Goal: Information Seeking & Learning: Learn about a topic

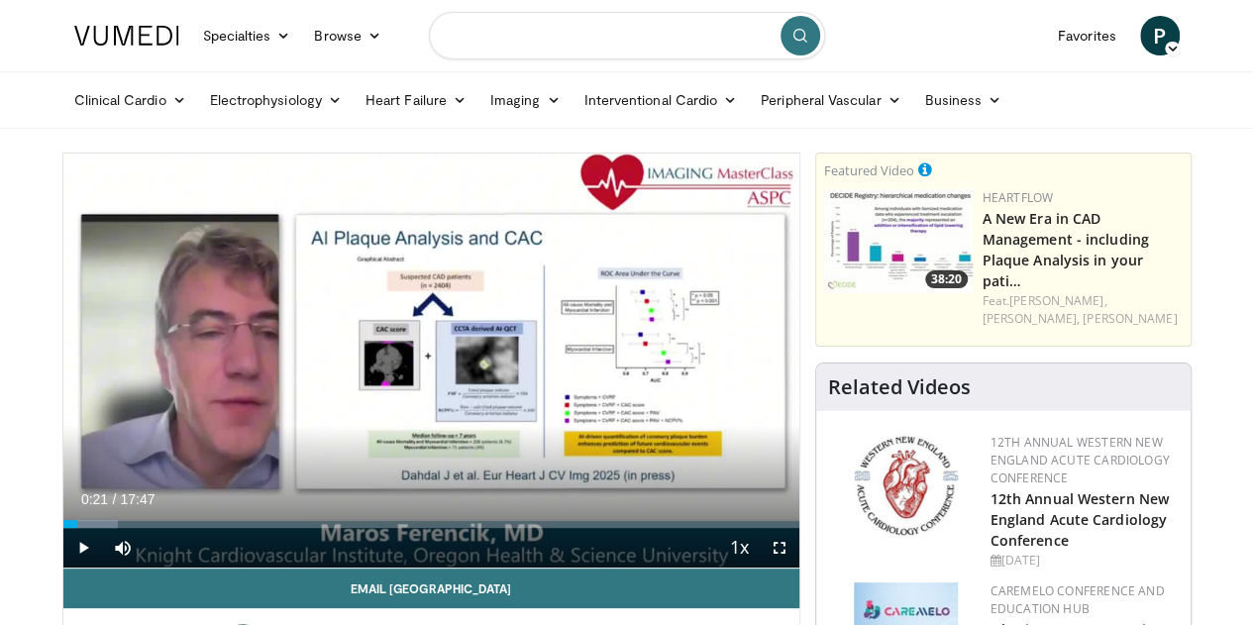
click at [588, 36] on input "Search topics, interventions" at bounding box center [627, 36] width 396 height 48
type input "**********"
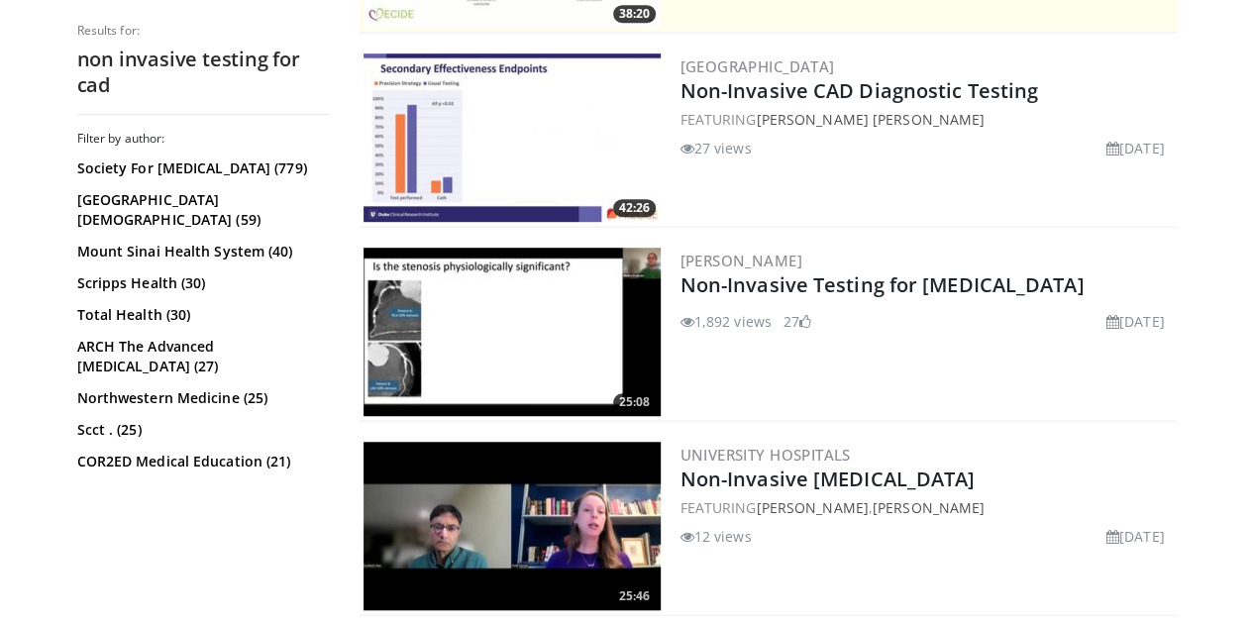
scroll to position [579, 0]
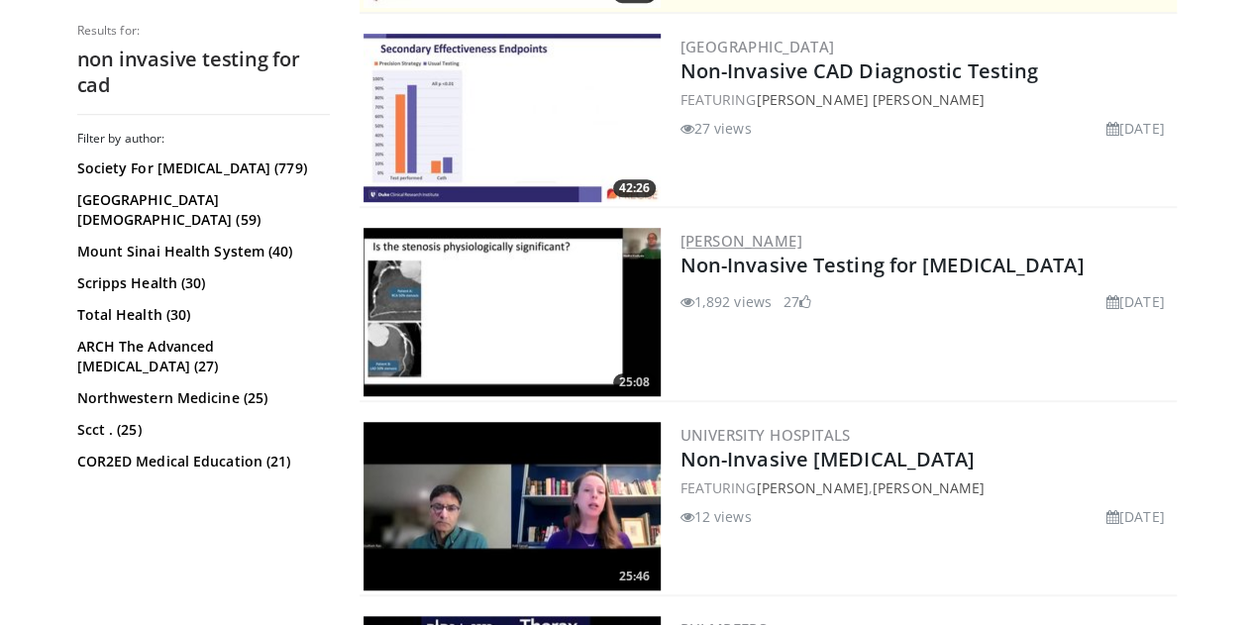
click at [750, 241] on link "[PERSON_NAME]" at bounding box center [742, 241] width 122 height 20
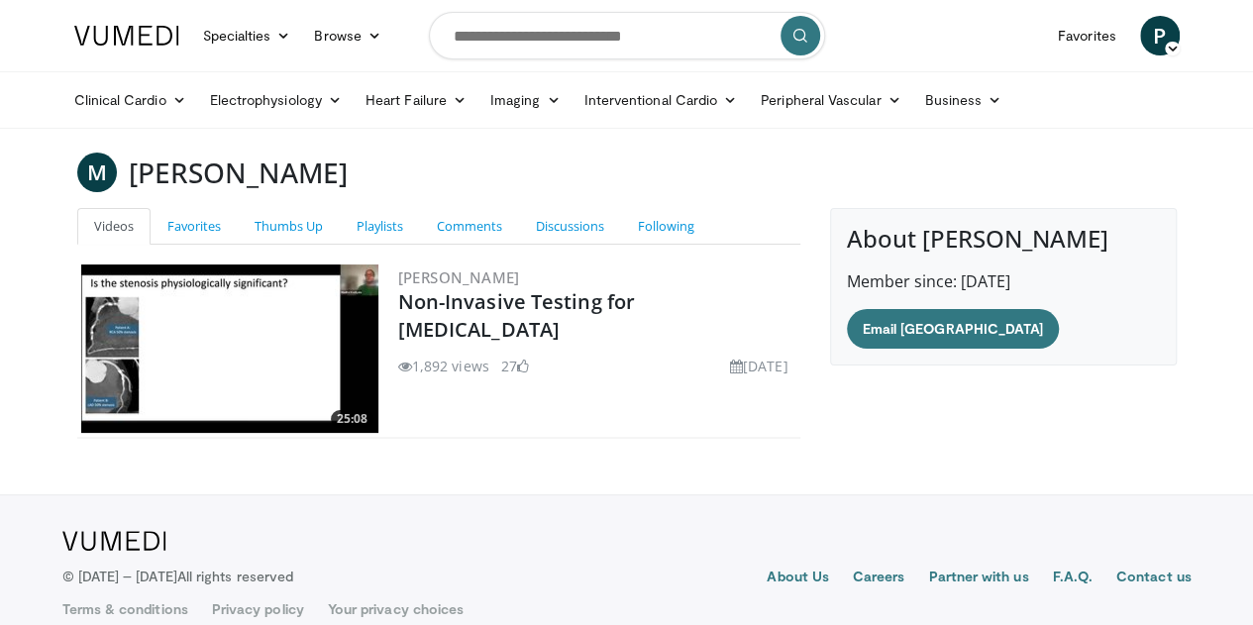
click at [302, 368] on img at bounding box center [229, 349] width 297 height 168
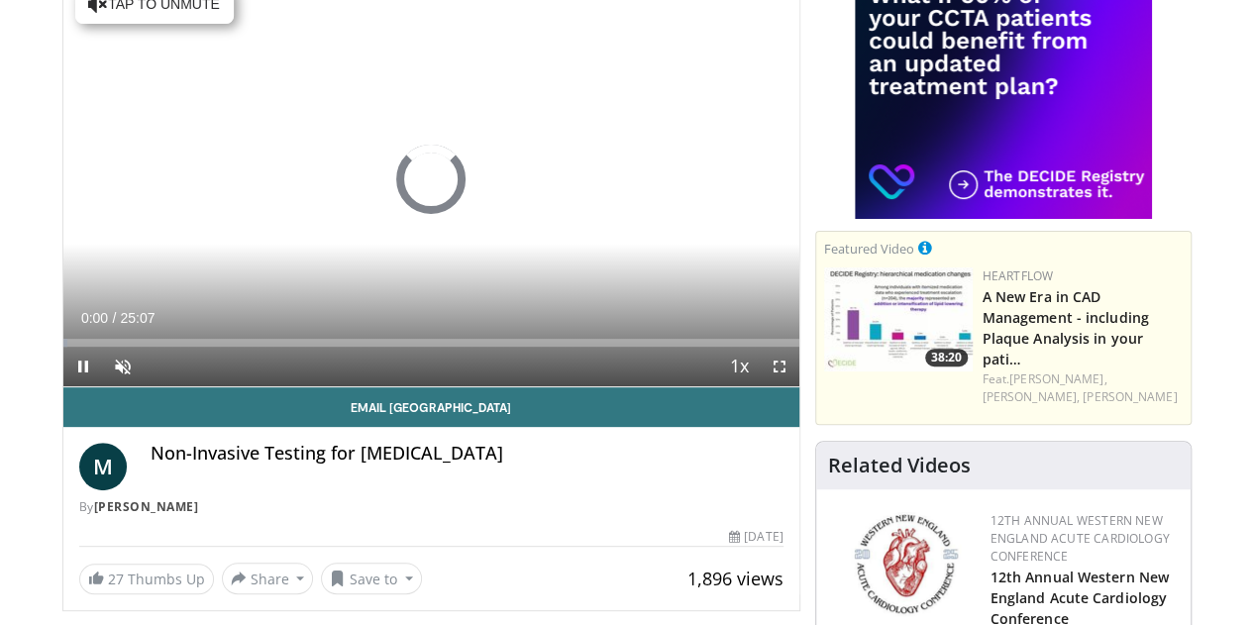
scroll to position [182, 0]
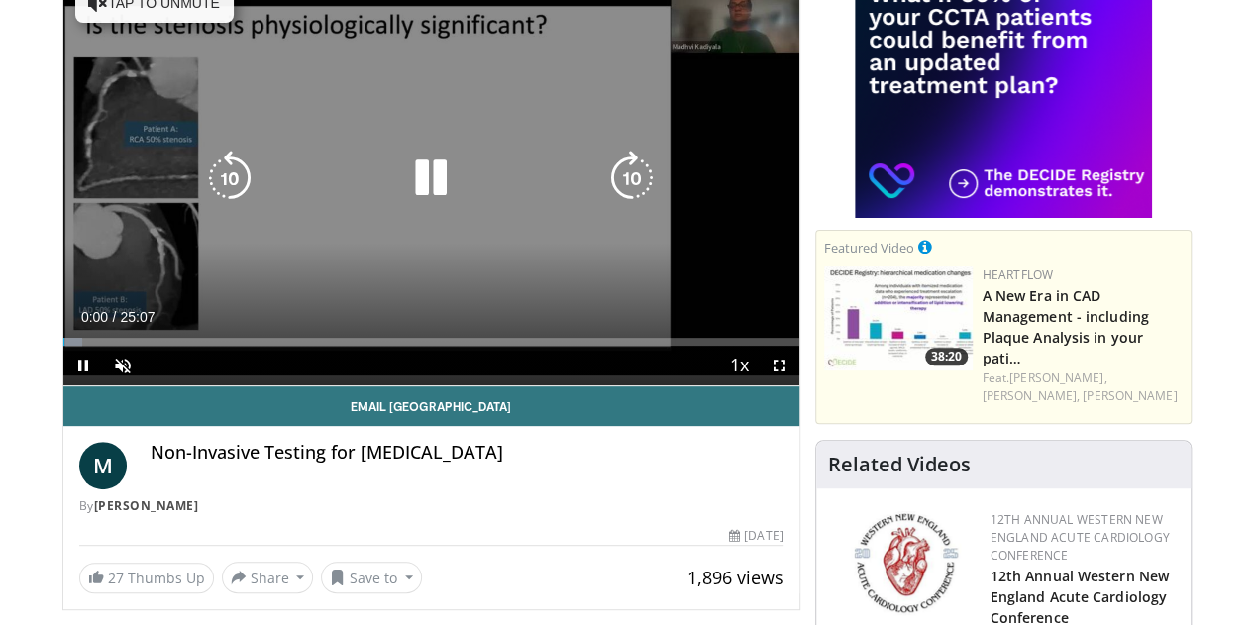
click at [417, 201] on icon "Video Player" at bounding box center [430, 178] width 55 height 55
